Goal: Communication & Community: Answer question/provide support

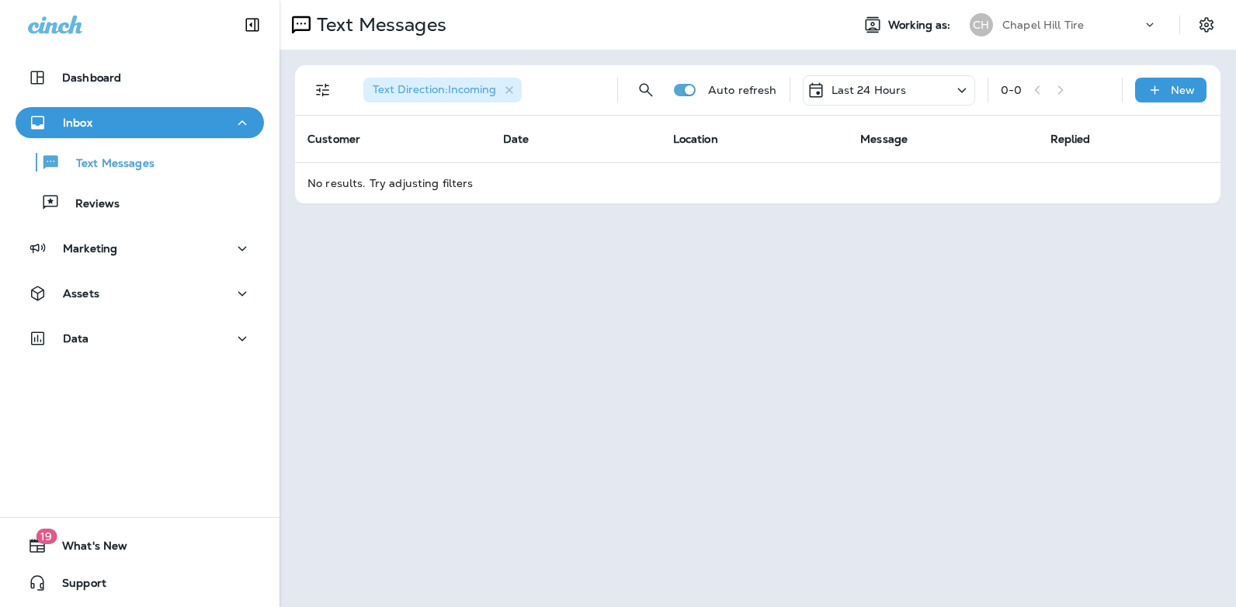
click at [964, 90] on icon at bounding box center [962, 90] width 9 height 5
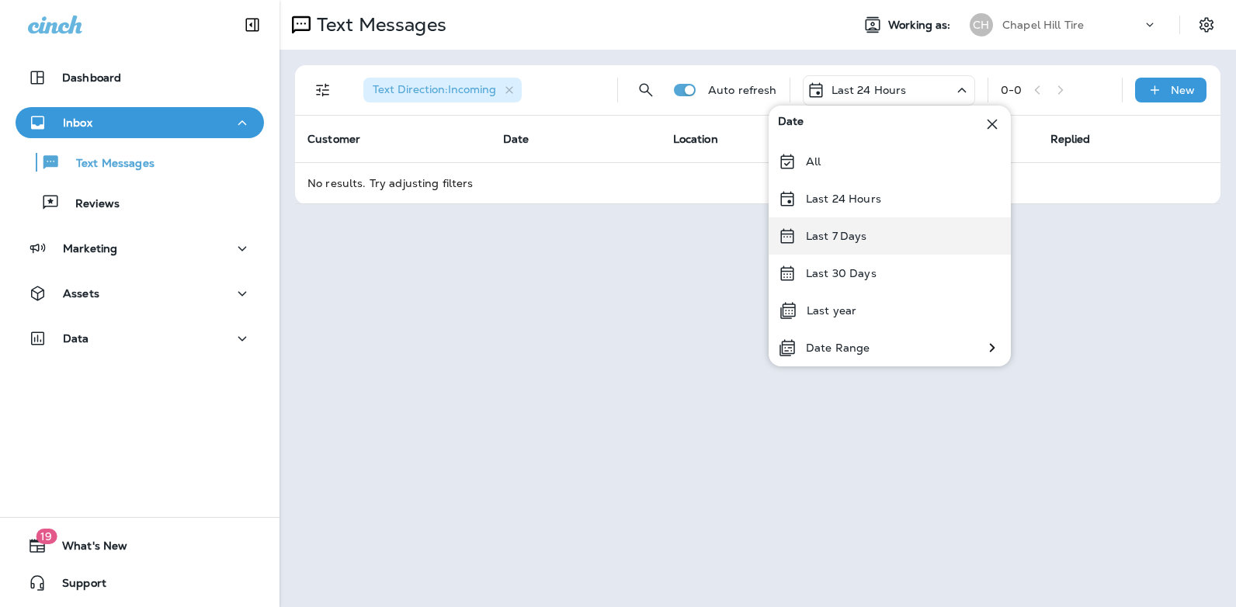
click at [866, 233] on div "Last 7 Days" at bounding box center [890, 235] width 242 height 37
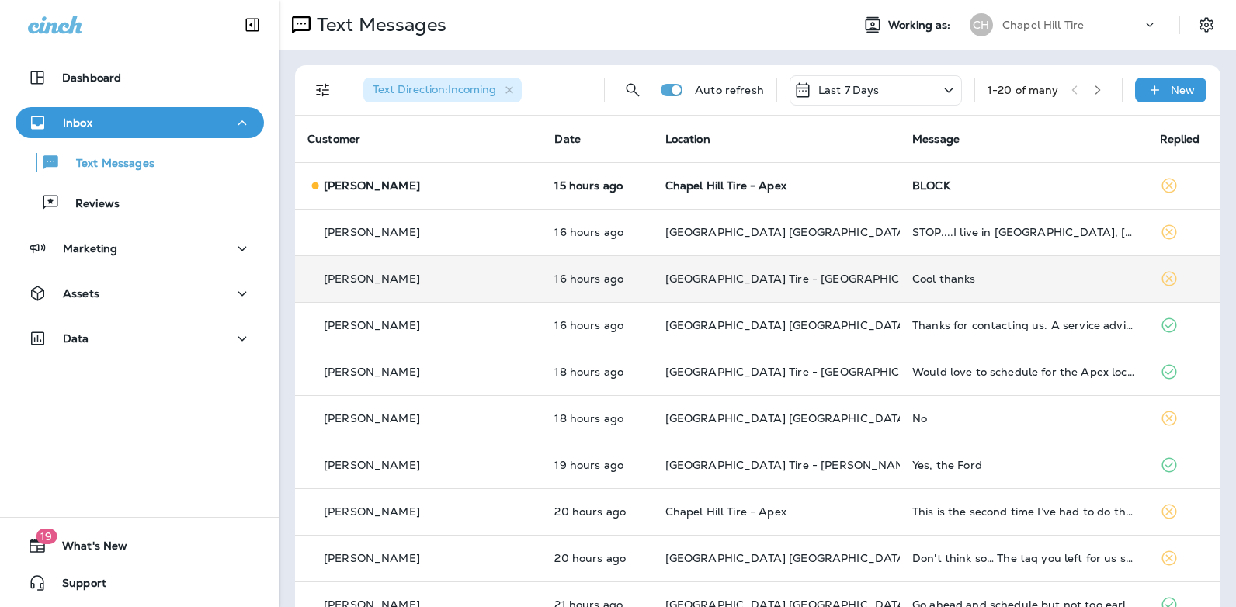
click at [913, 279] on div "Cool thanks" at bounding box center [1024, 279] width 222 height 12
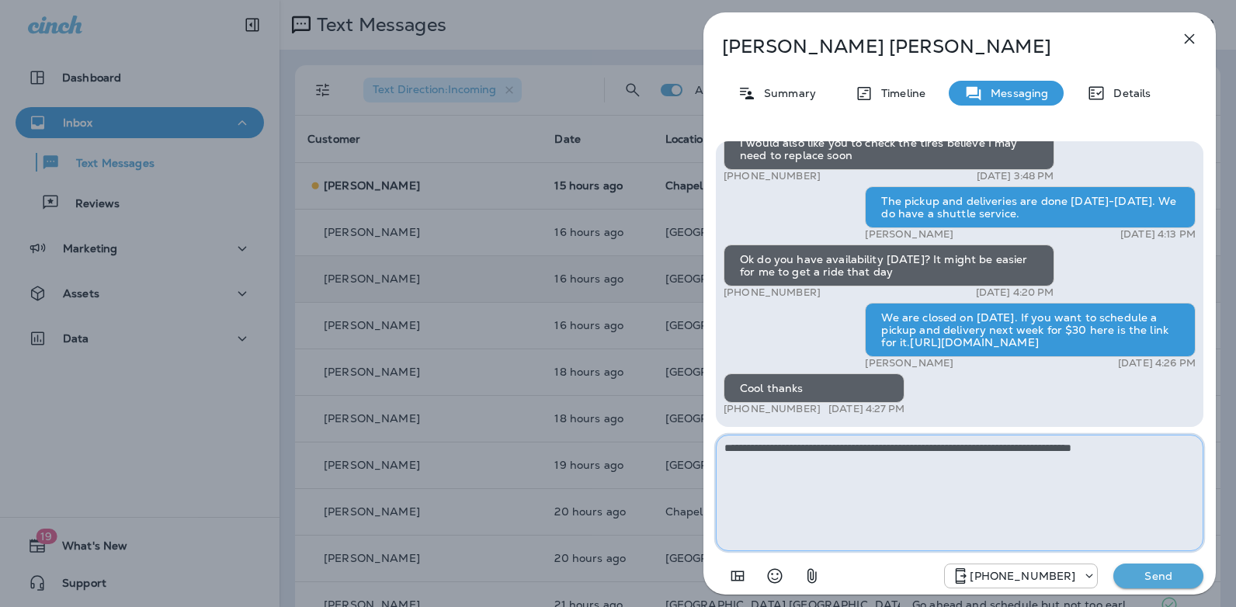
type textarea "**********"
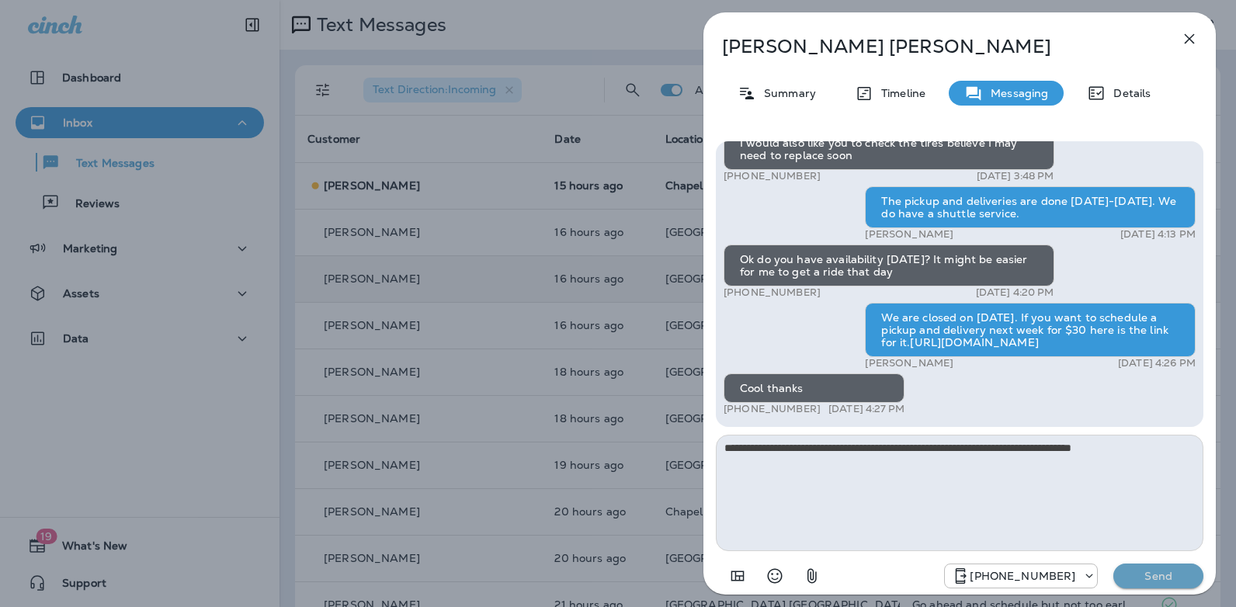
click at [1154, 572] on p "Send" at bounding box center [1158, 576] width 65 height 14
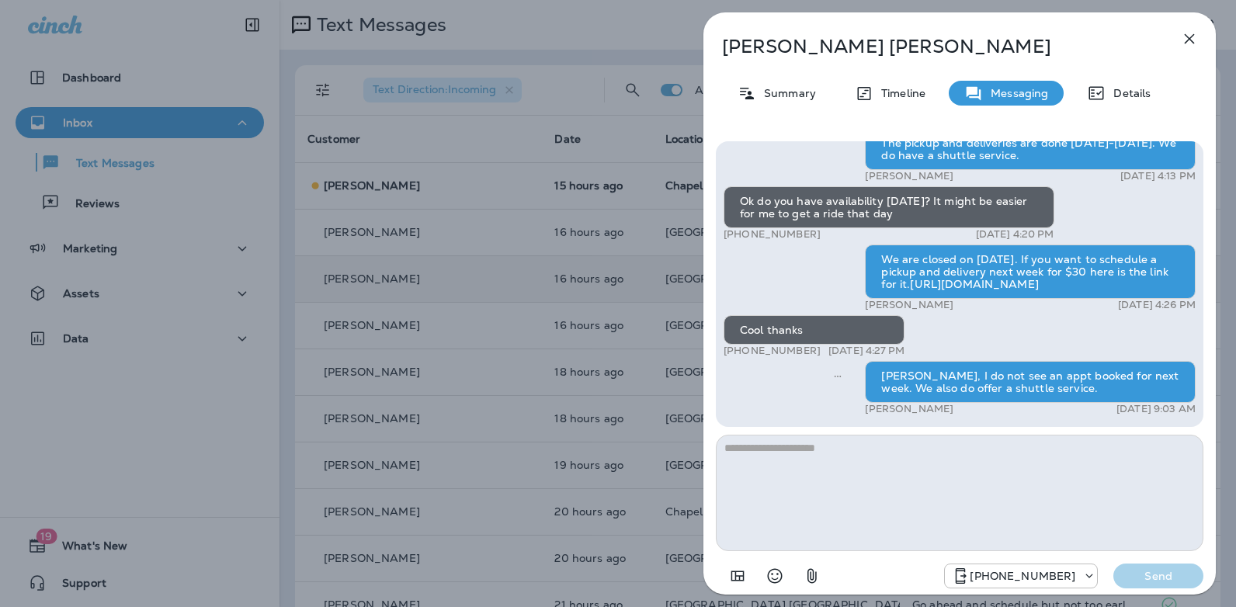
click at [1189, 40] on icon "button" at bounding box center [1190, 39] width 10 height 10
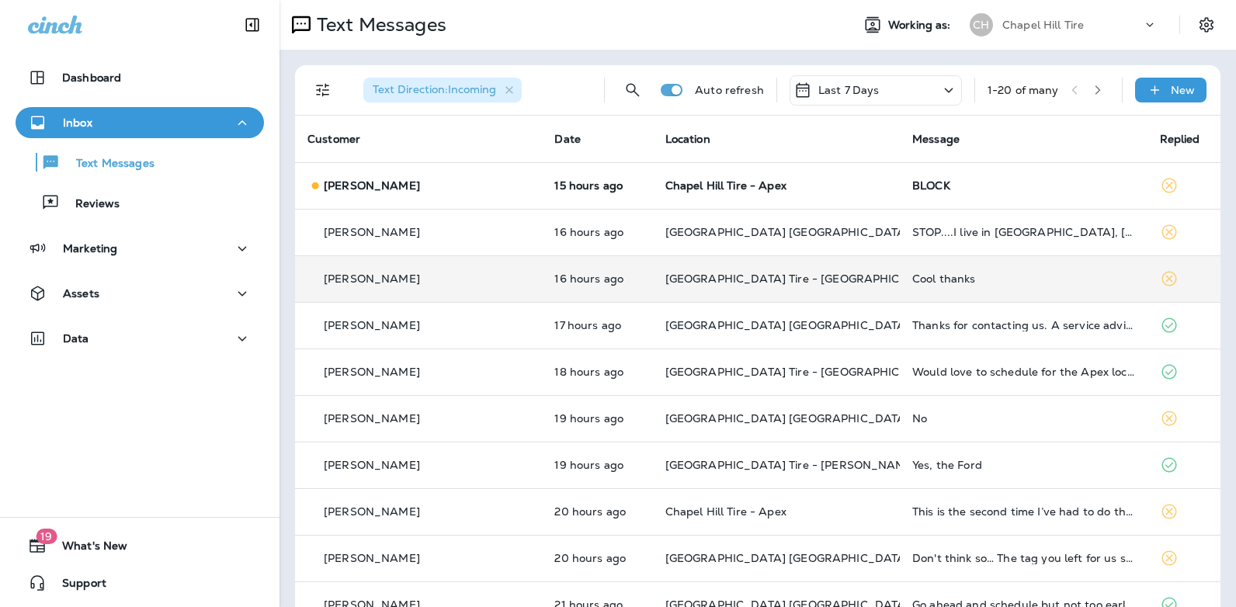
click at [940, 89] on icon at bounding box center [949, 90] width 19 height 19
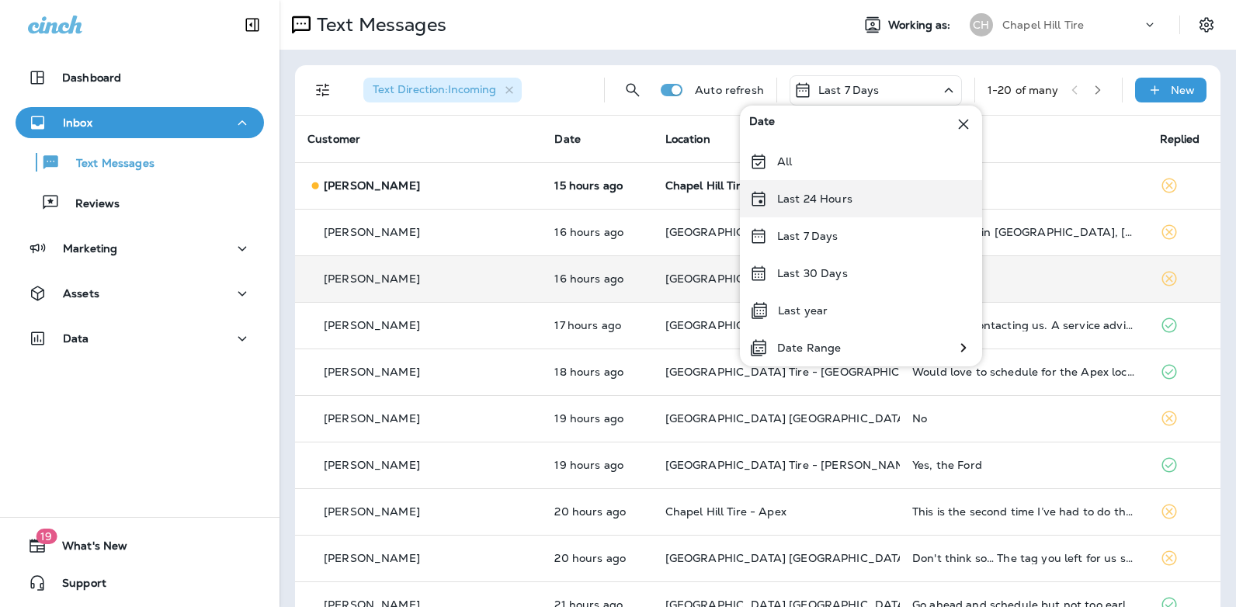
click at [868, 199] on div "Last 24 Hours" at bounding box center [861, 198] width 242 height 37
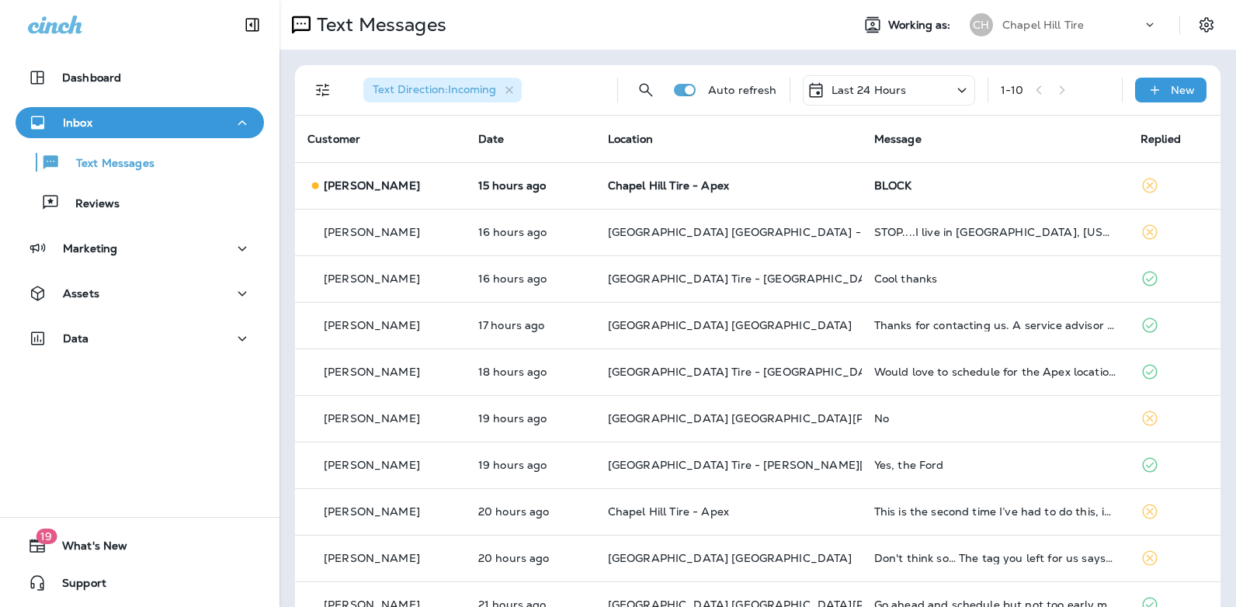
click at [953, 85] on icon at bounding box center [962, 90] width 19 height 19
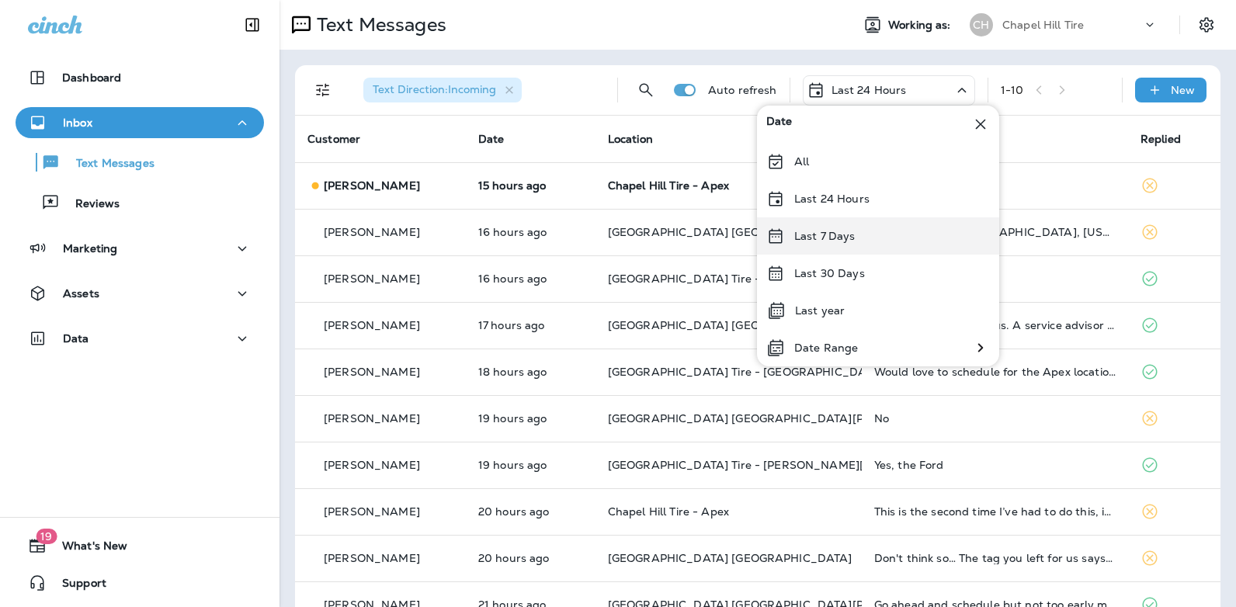
click at [861, 238] on div "Last 7 Days" at bounding box center [878, 235] width 242 height 37
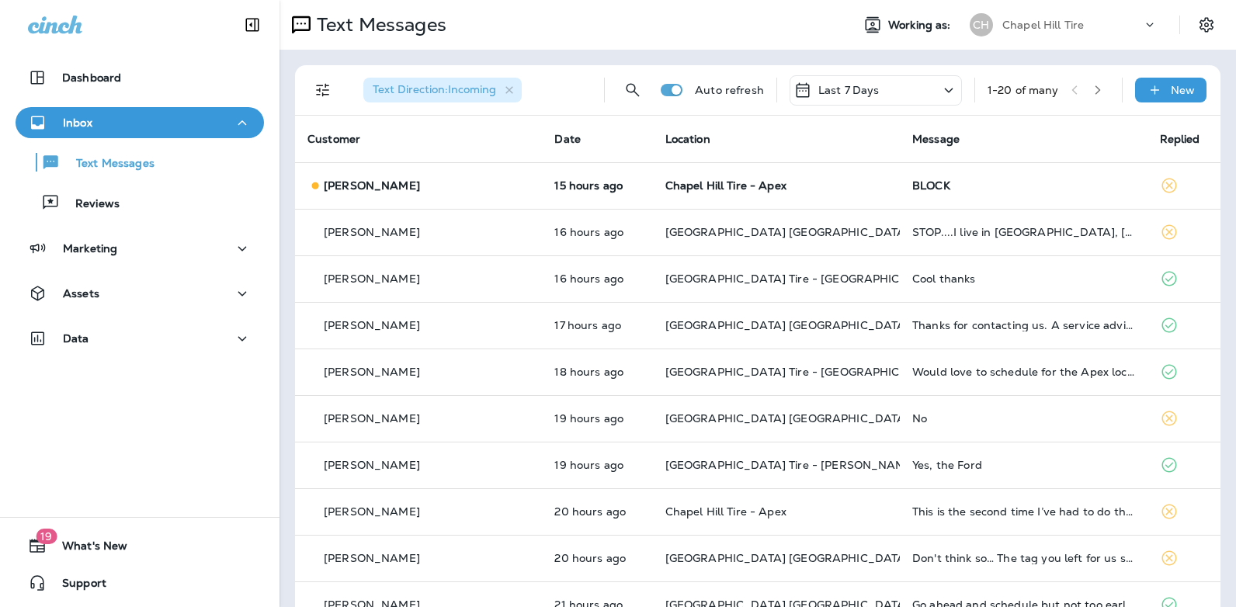
click at [940, 82] on icon at bounding box center [949, 90] width 19 height 19
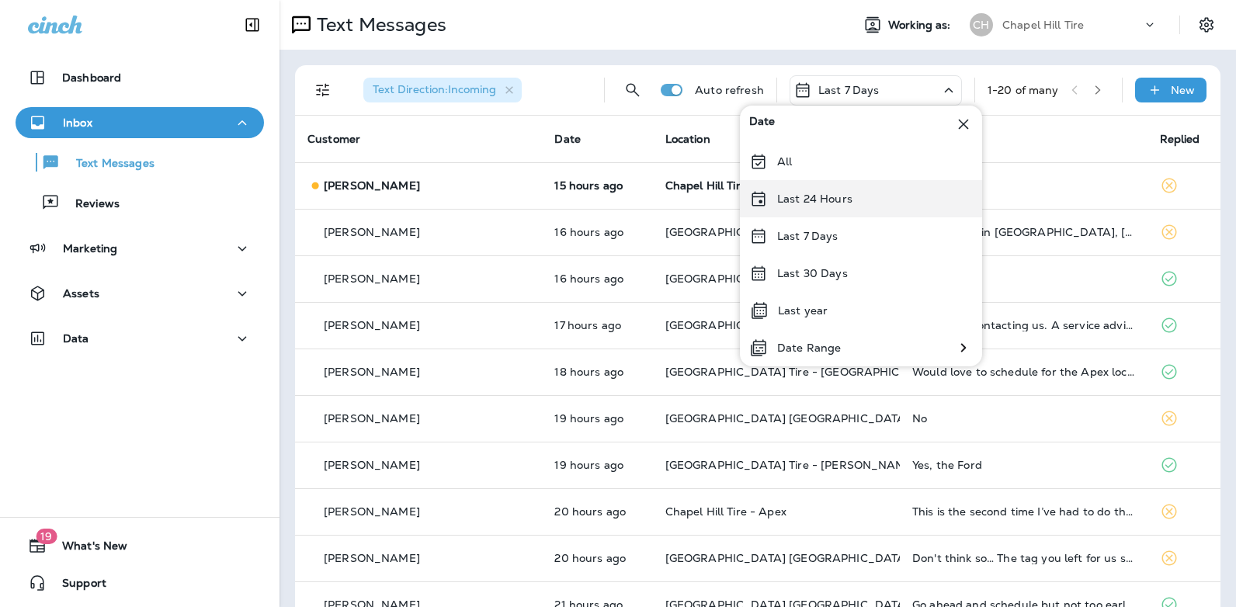
click at [822, 196] on p "Last 24 Hours" at bounding box center [814, 199] width 75 height 12
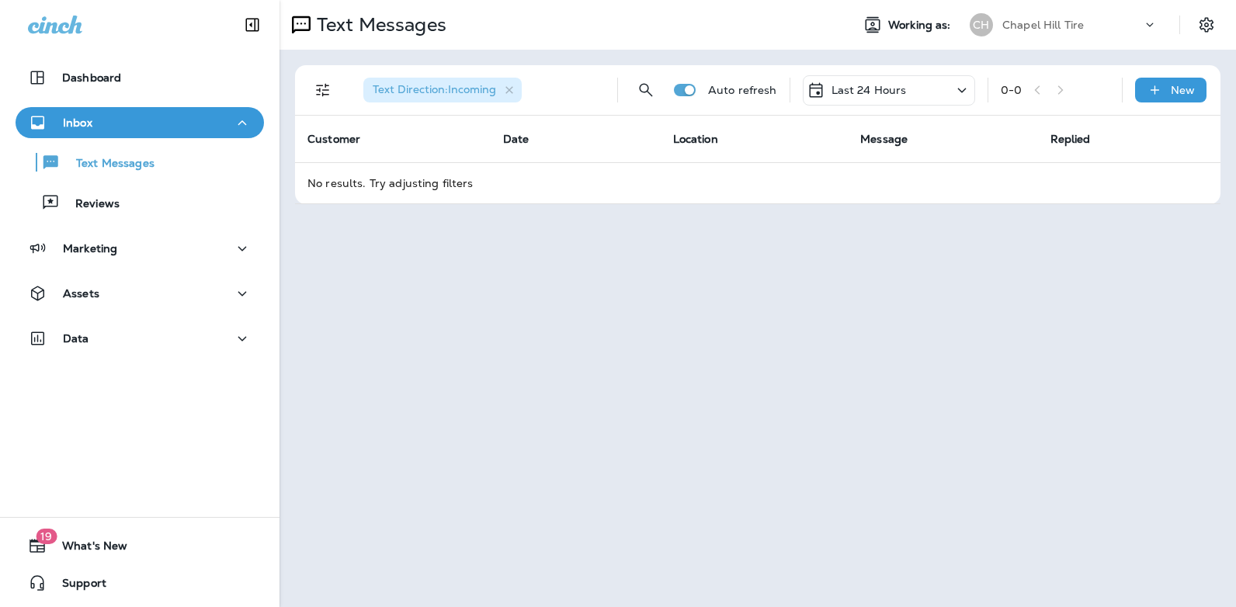
click at [964, 90] on icon at bounding box center [962, 90] width 9 height 5
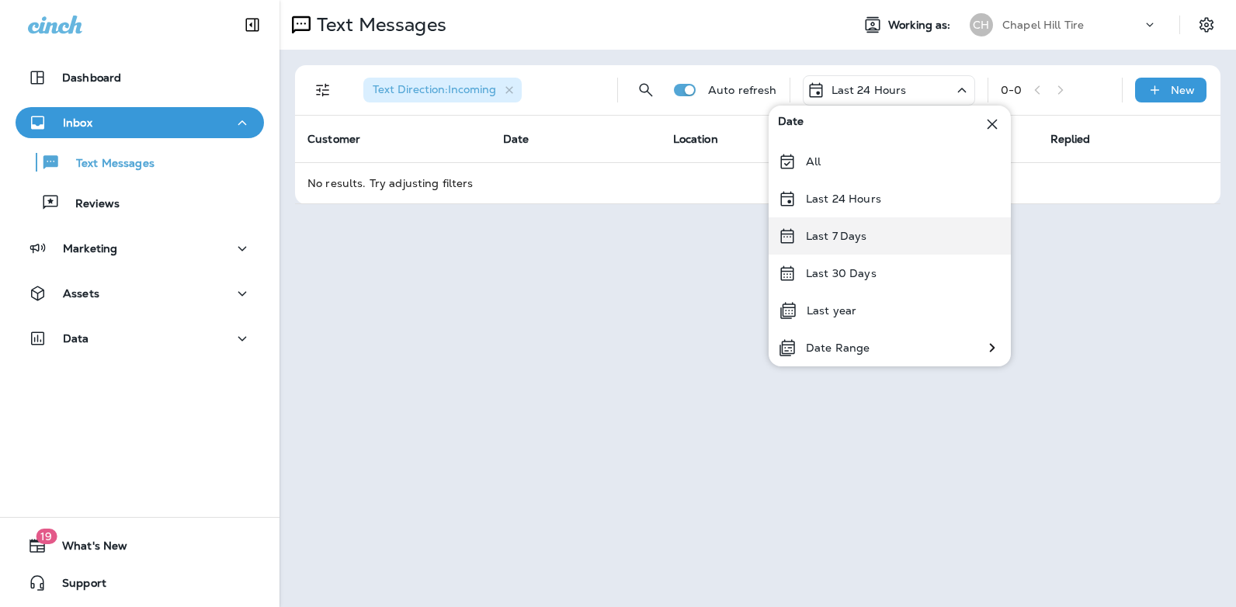
click at [866, 236] on div "Last 7 Days" at bounding box center [890, 235] width 242 height 37
